Goal: Task Accomplishment & Management: Manage account settings

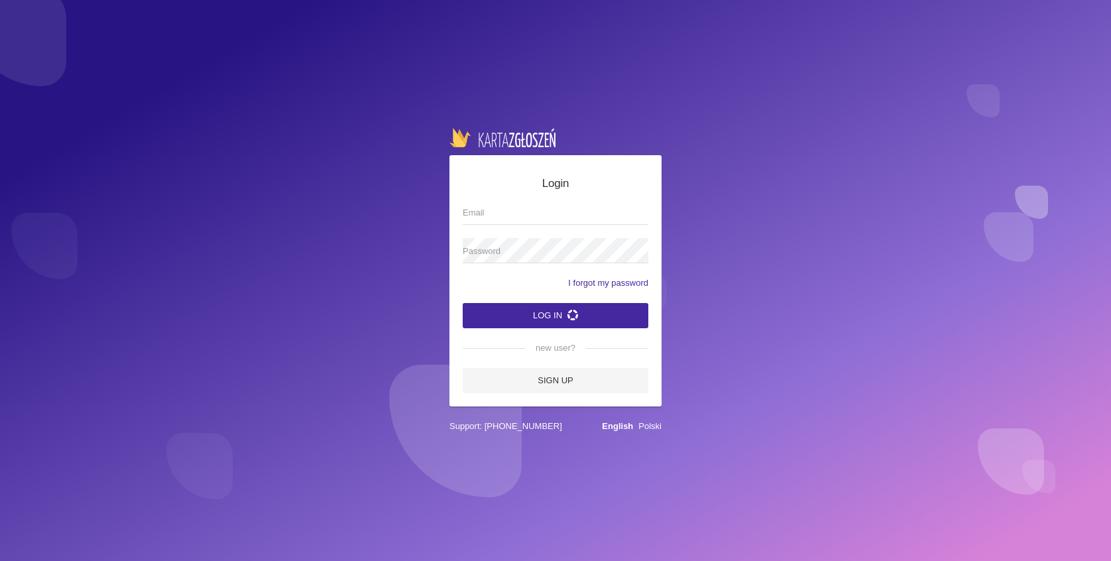
click at [481, 213] on input "Email" at bounding box center [556, 212] width 186 height 25
type input "[EMAIL_ADDRESS][DOMAIN_NAME]"
click at [526, 254] on span "Password" at bounding box center [549, 251] width 172 height 13
click at [463, 303] on button "Log in" at bounding box center [556, 315] width 186 height 25
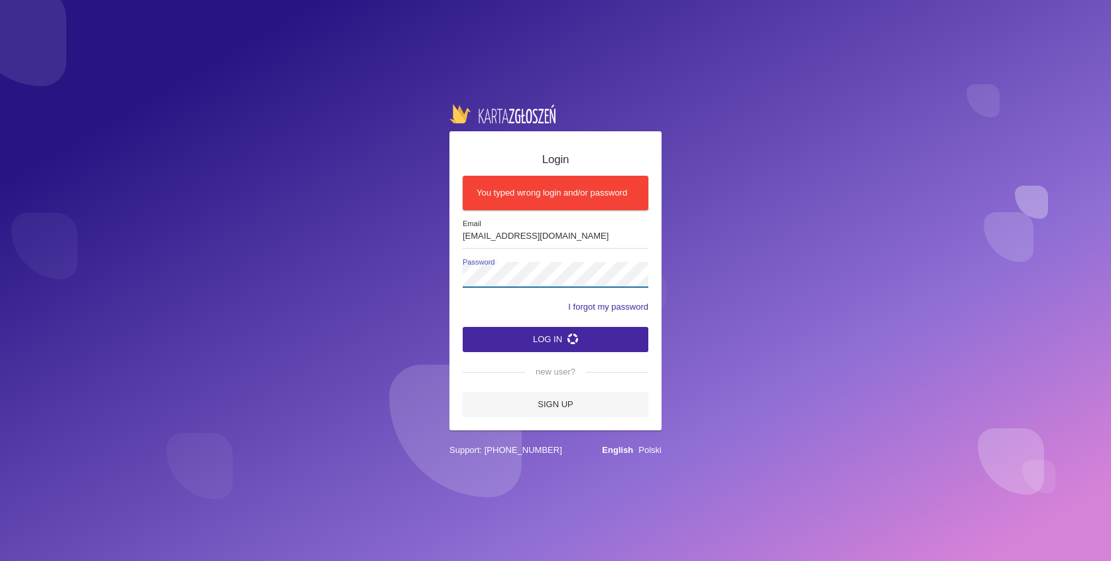
click at [389, 279] on div "Login You typed wrong login and/or password [EMAIL_ADDRESS][DOMAIN_NAME] Email …" at bounding box center [555, 280] width 1111 height 561
click at [430, 276] on div "Login You typed wrong login and/or password [EMAIL_ADDRESS][DOMAIN_NAME] Email …" at bounding box center [555, 280] width 1111 height 561
click at [463, 327] on button "Log in" at bounding box center [556, 339] width 186 height 25
click at [553, 335] on button "Log in" at bounding box center [556, 339] width 186 height 25
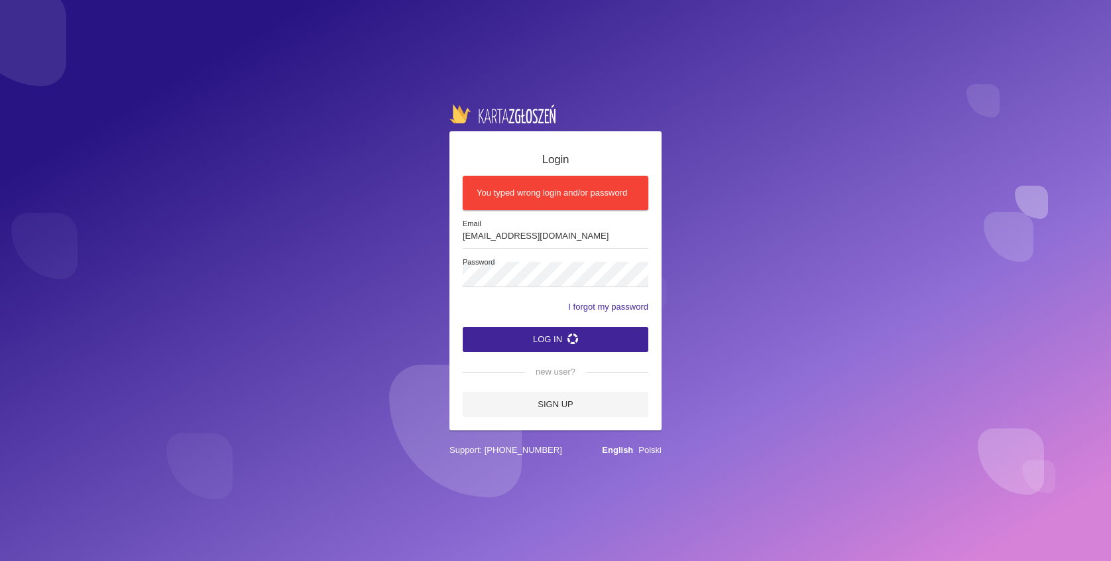
click at [553, 335] on button "Log in" at bounding box center [556, 339] width 186 height 25
click at [587, 308] on link "I forgot my password" at bounding box center [608, 306] width 80 height 13
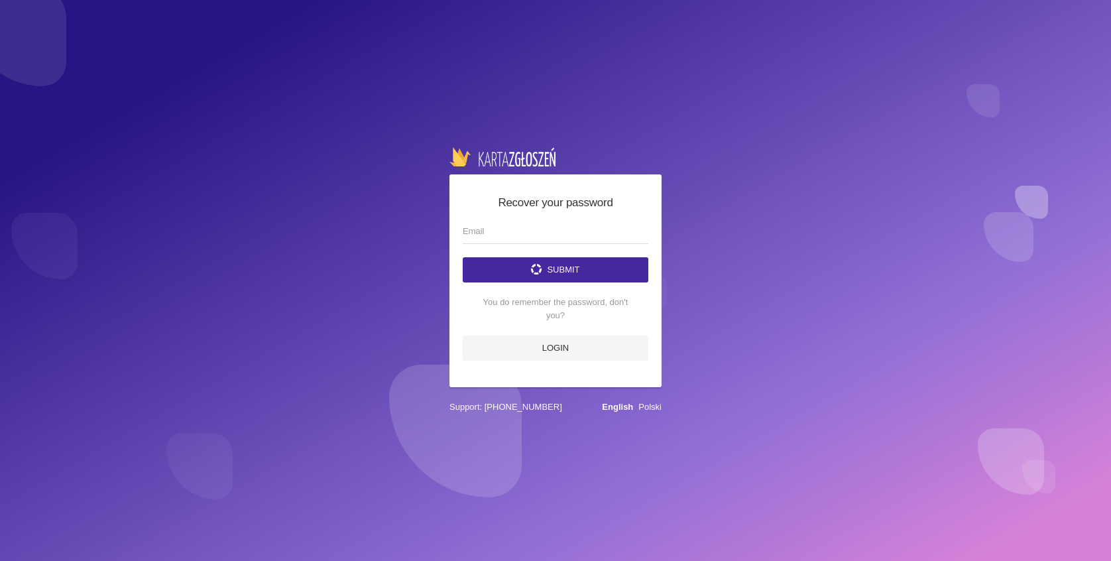
click at [547, 251] on form "Submit You do remember the password, don't you? Login" at bounding box center [556, 290] width 186 height 142
click at [540, 227] on input "email" at bounding box center [556, 231] width 186 height 25
type input "[EMAIL_ADDRESS][DOMAIN_NAME]"
click at [526, 265] on button "Submit" at bounding box center [556, 269] width 186 height 25
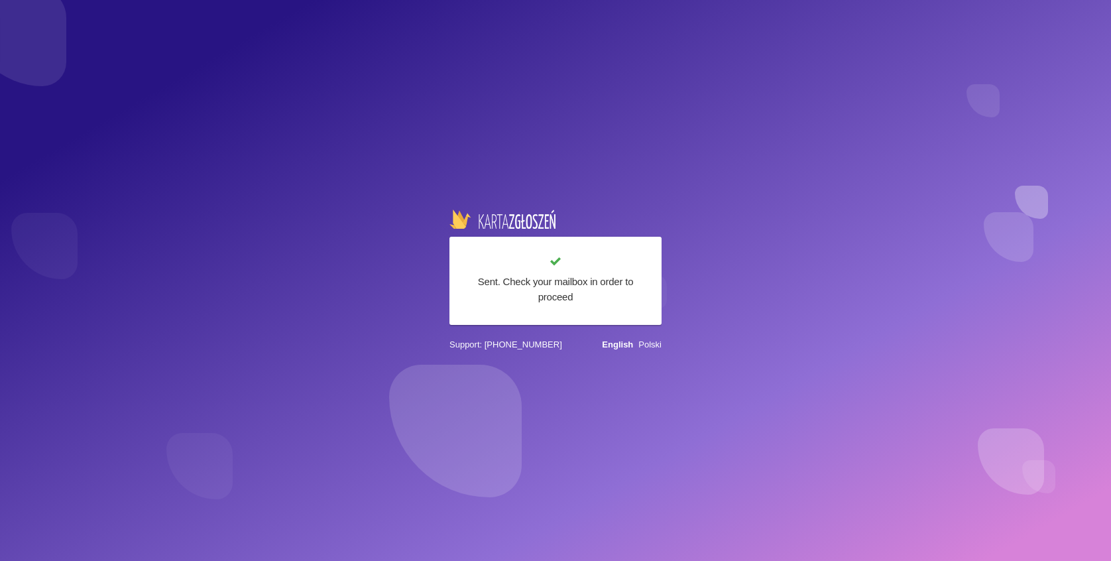
click at [1038, 376] on div "Sent. Check your mailbox in order to proceed Support: [PHONE_NUMBER] English Po…" at bounding box center [555, 280] width 1111 height 561
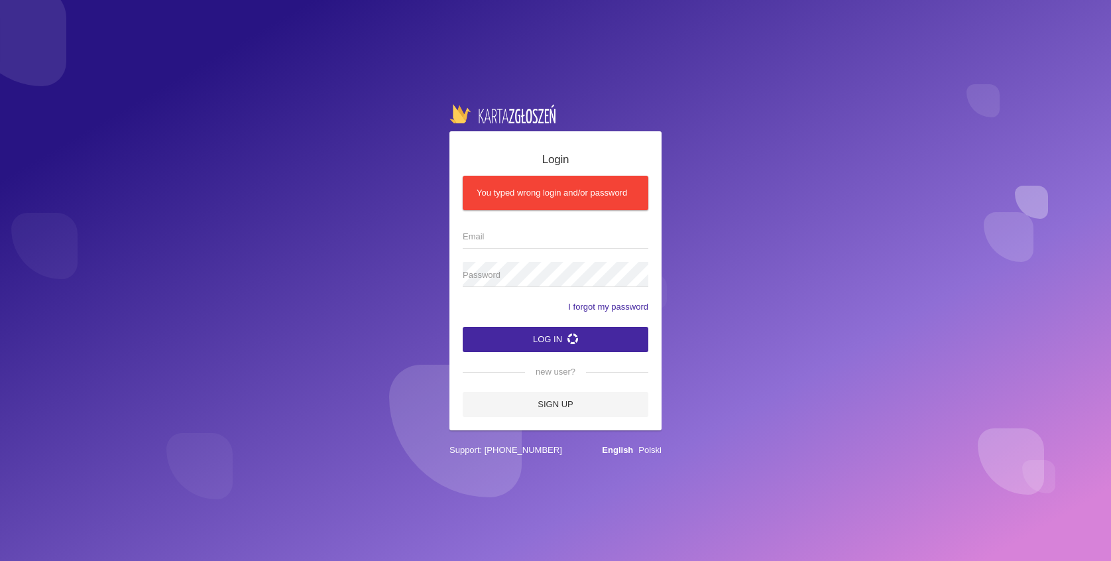
click at [491, 241] on span "Email" at bounding box center [549, 236] width 172 height 13
click at [491, 241] on input "Email" at bounding box center [556, 235] width 186 height 25
type input "[EMAIL_ADDRESS][DOMAIN_NAME]"
click at [463, 327] on button "Log in" at bounding box center [556, 339] width 186 height 25
drag, startPoint x: 534, startPoint y: 267, endPoint x: 392, endPoint y: 269, distance: 141.9
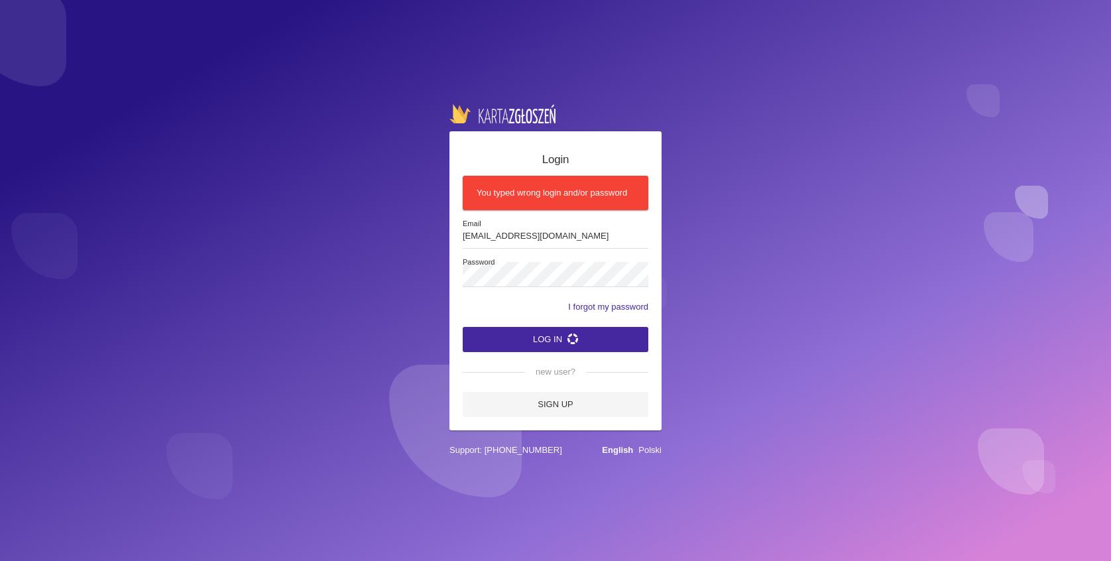
click at [392, 269] on div "Login You typed wrong login and/or password [EMAIL_ADDRESS][DOMAIN_NAME] Email …" at bounding box center [555, 280] width 1111 height 561
click at [397, 275] on div "Login You typed wrong login and/or password [EMAIL_ADDRESS][DOMAIN_NAME] Email …" at bounding box center [555, 280] width 1111 height 561
click at [463, 327] on button "Log in" at bounding box center [556, 339] width 186 height 25
click at [571, 336] on icon "submit" at bounding box center [573, 338] width 11 height 11
click at [514, 261] on span "Password" at bounding box center [560, 262] width 194 height 11
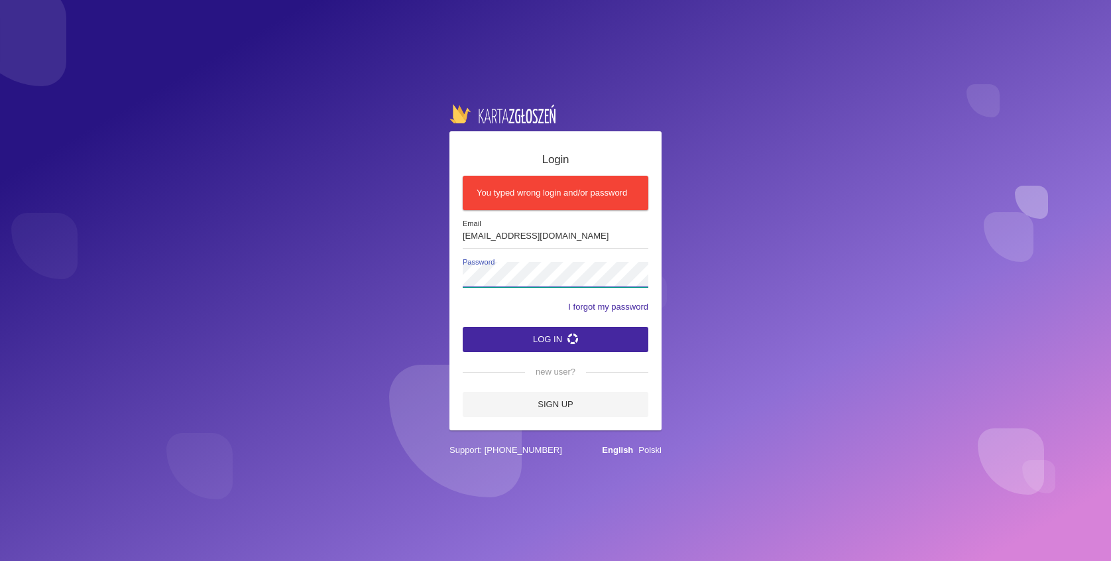
click at [463, 327] on button "Log in" at bounding box center [556, 339] width 186 height 25
click at [601, 332] on button "Log in" at bounding box center [556, 339] width 186 height 25
click at [654, 446] on link "Polski" at bounding box center [649, 450] width 23 height 10
click at [614, 306] on link "Zapomniałem hasła" at bounding box center [610, 306] width 75 height 13
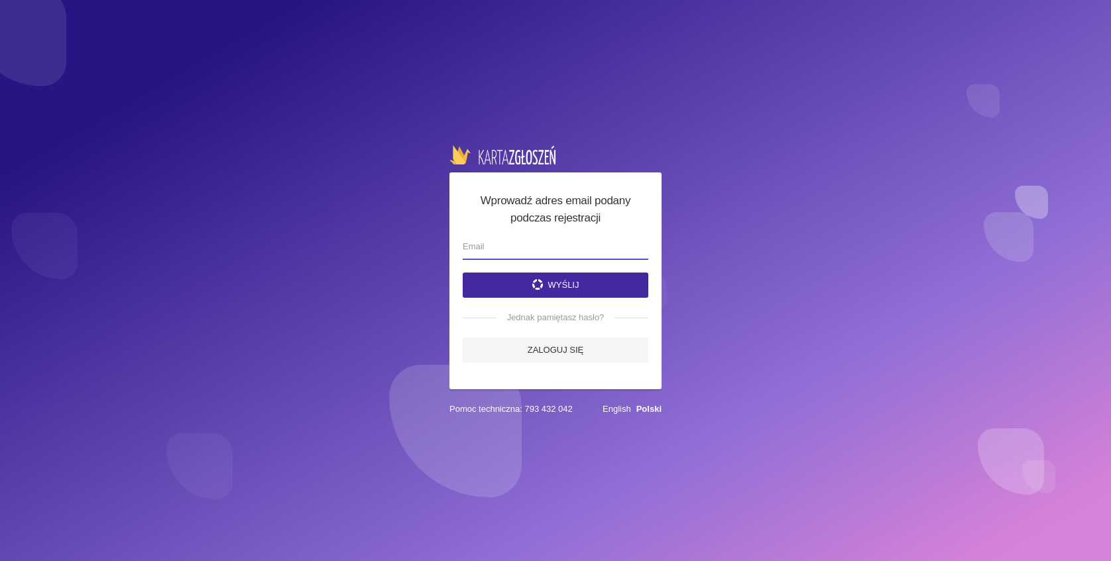
click at [560, 245] on input "email" at bounding box center [556, 246] width 186 height 25
type input "[EMAIL_ADDRESS][DOMAIN_NAME]"
click at [553, 282] on button "Wyślij" at bounding box center [556, 284] width 186 height 25
